Goal: Information Seeking & Learning: Learn about a topic

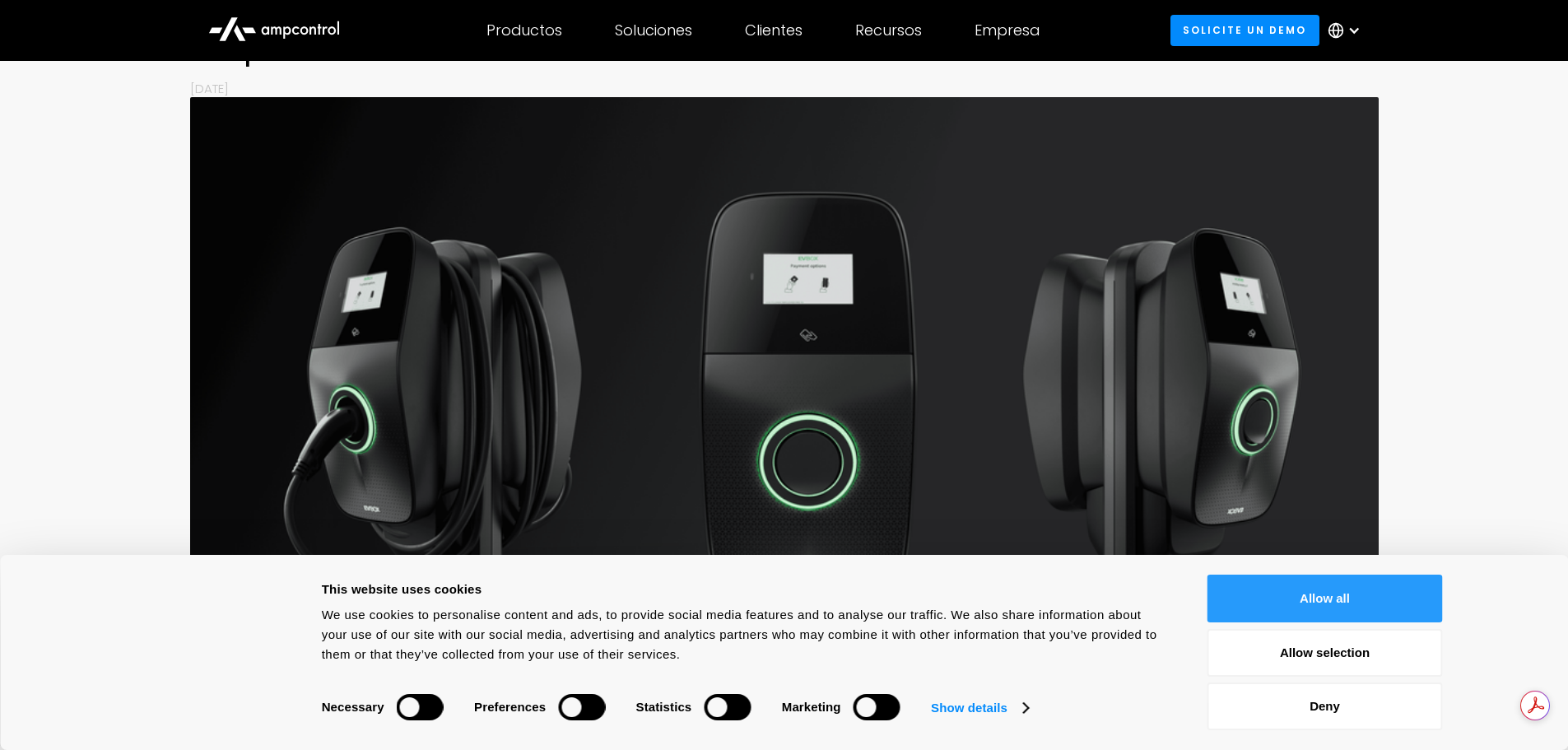
click at [1352, 587] on button "Allow all" at bounding box center [1325, 599] width 235 height 48
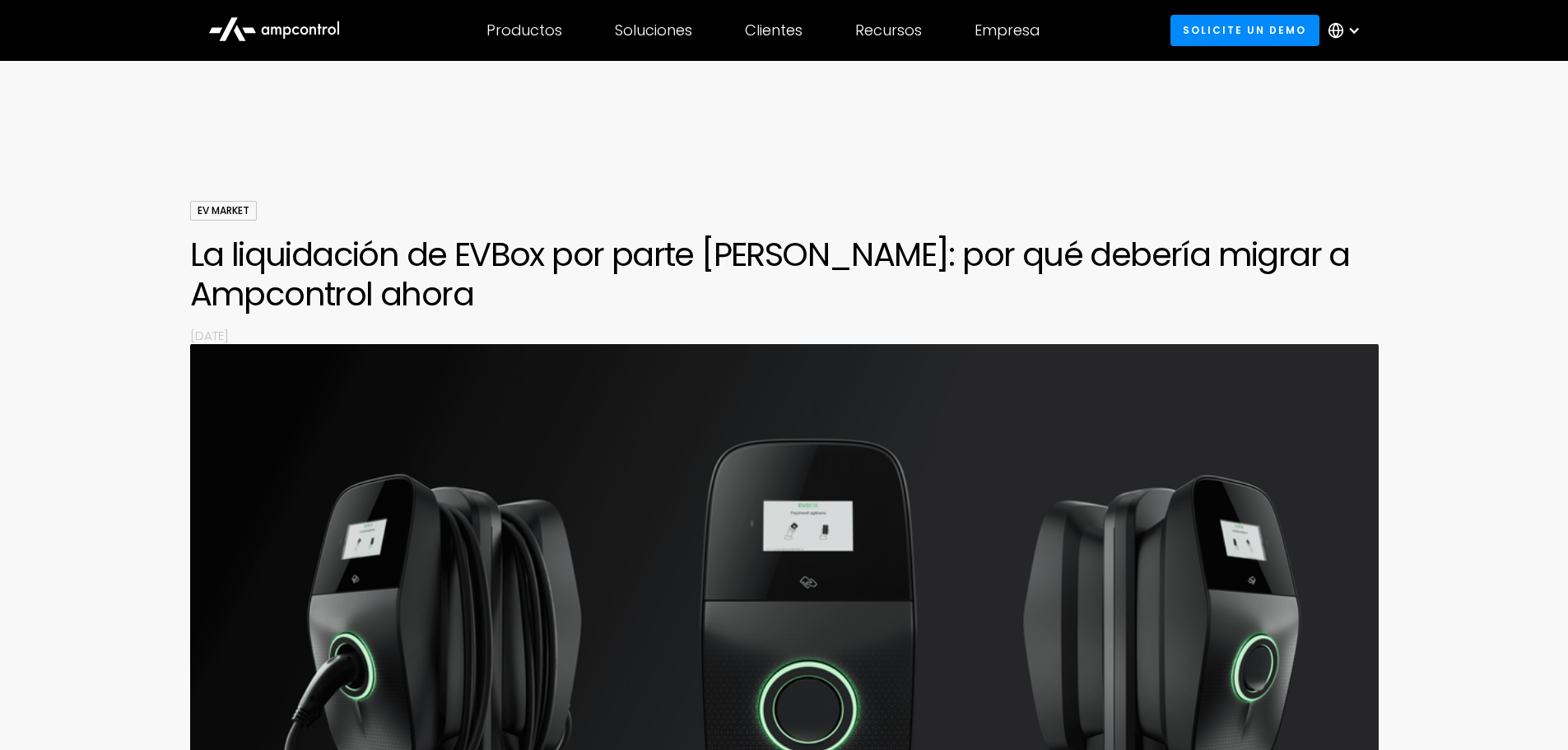
click at [1357, 29] on div at bounding box center [1354, 30] width 13 height 13
click at [305, 23] on icon at bounding box center [274, 28] width 131 height 39
